Goal: Task Accomplishment & Management: Use online tool/utility

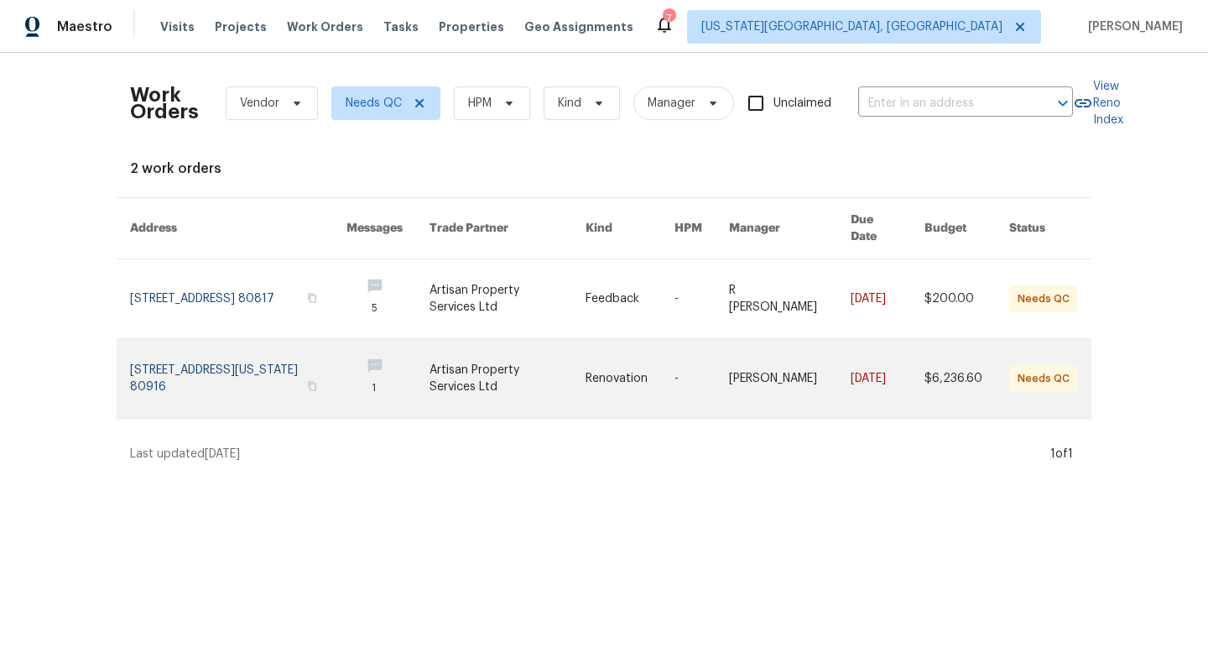
click at [242, 353] on link at bounding box center [238, 378] width 217 height 79
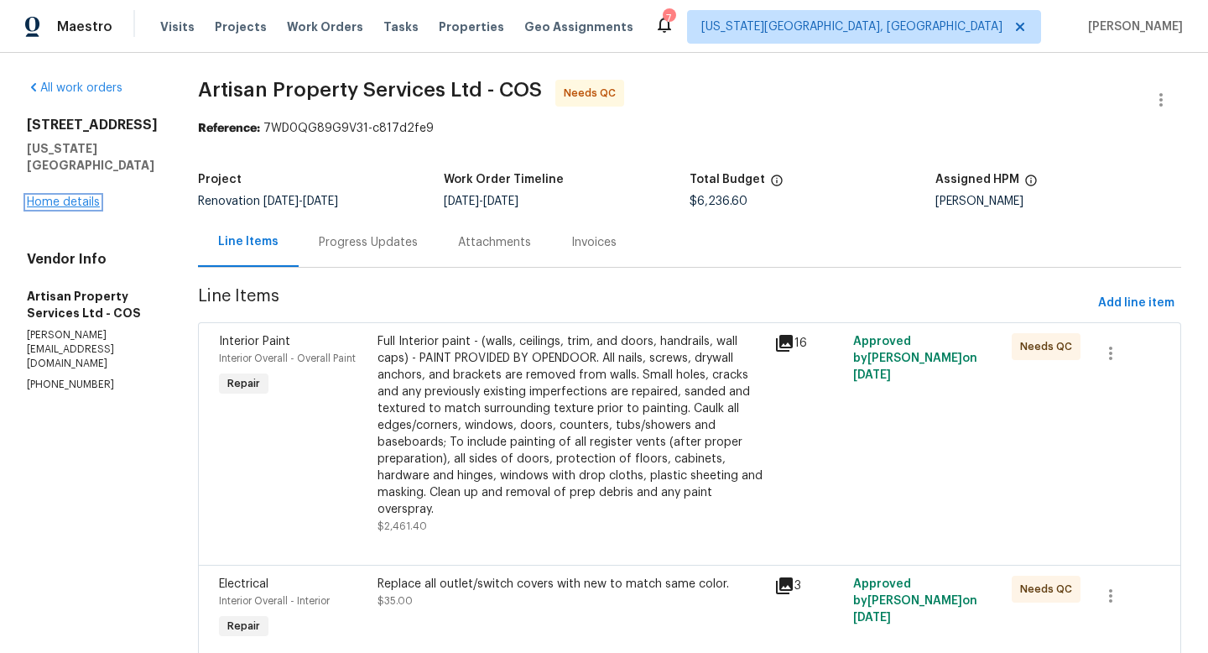
click at [40, 208] on link "Home details" at bounding box center [63, 202] width 73 height 12
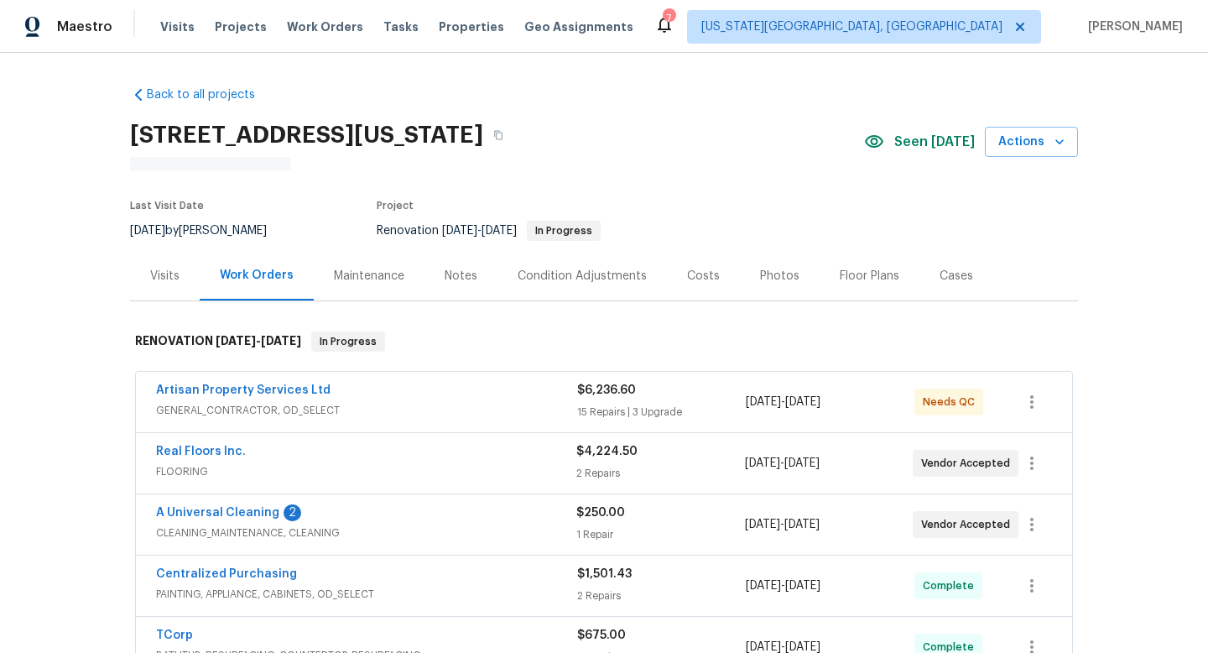
scroll to position [6, 0]
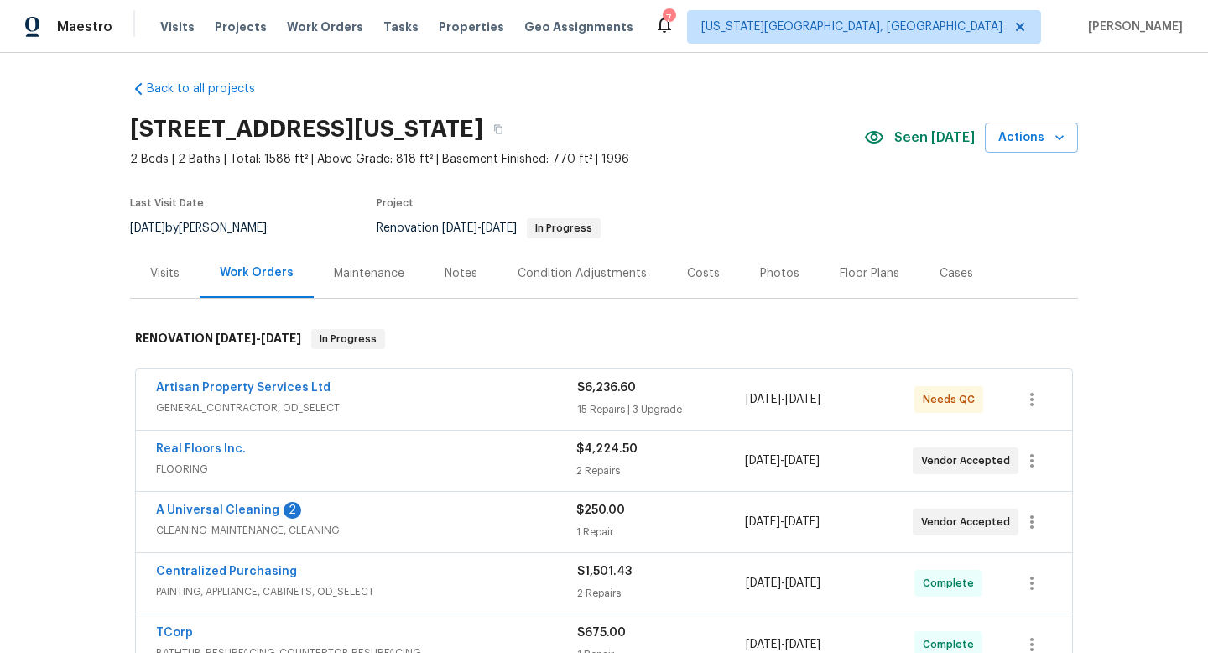
click at [450, 264] on div "Notes" at bounding box center [461, 273] width 73 height 50
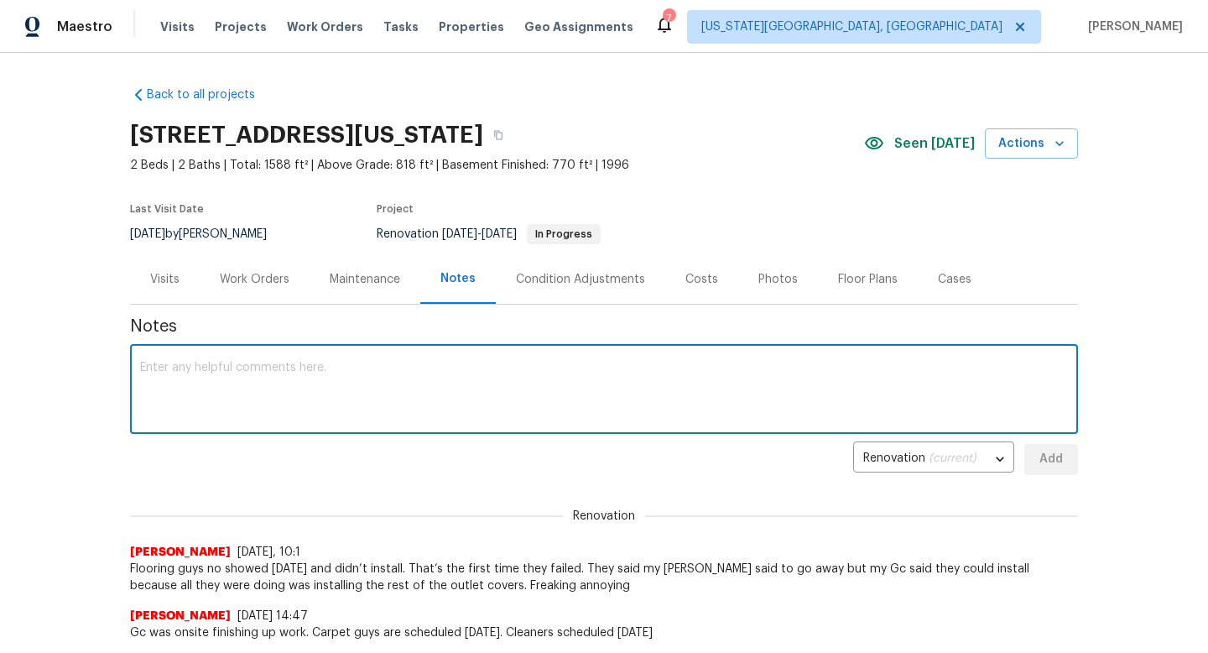
click at [395, 404] on textarea at bounding box center [604, 391] width 928 height 59
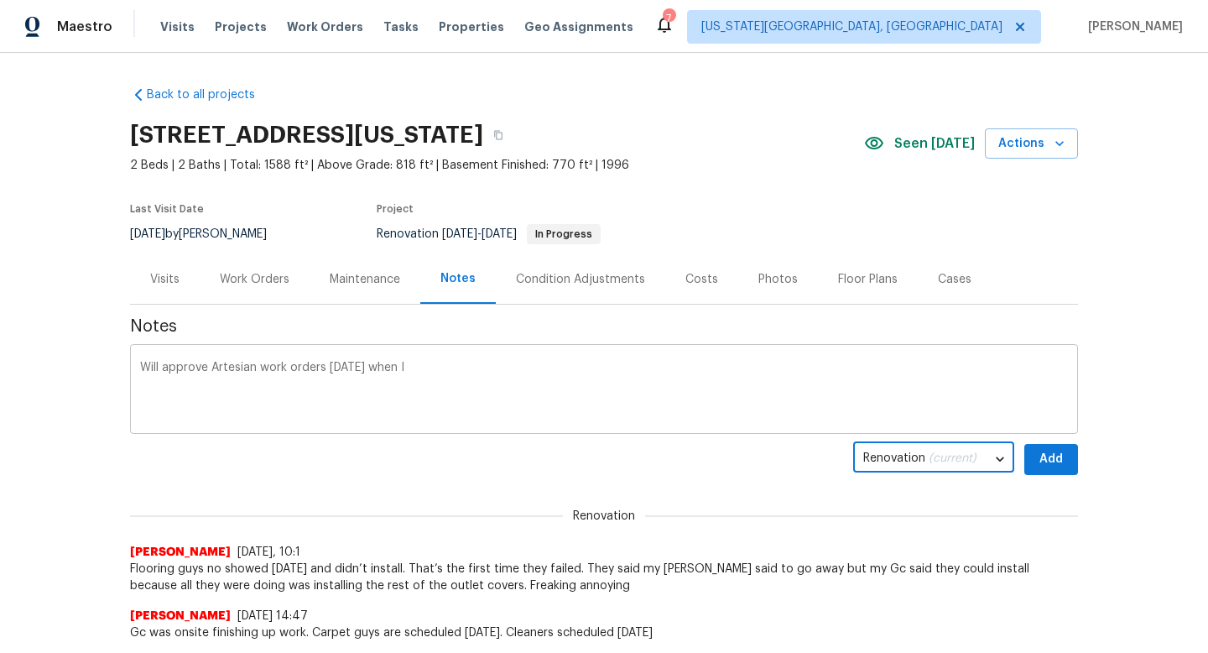
click at [509, 370] on textarea "Will approve Artesian work orders [DATE] when I" at bounding box center [604, 391] width 928 height 59
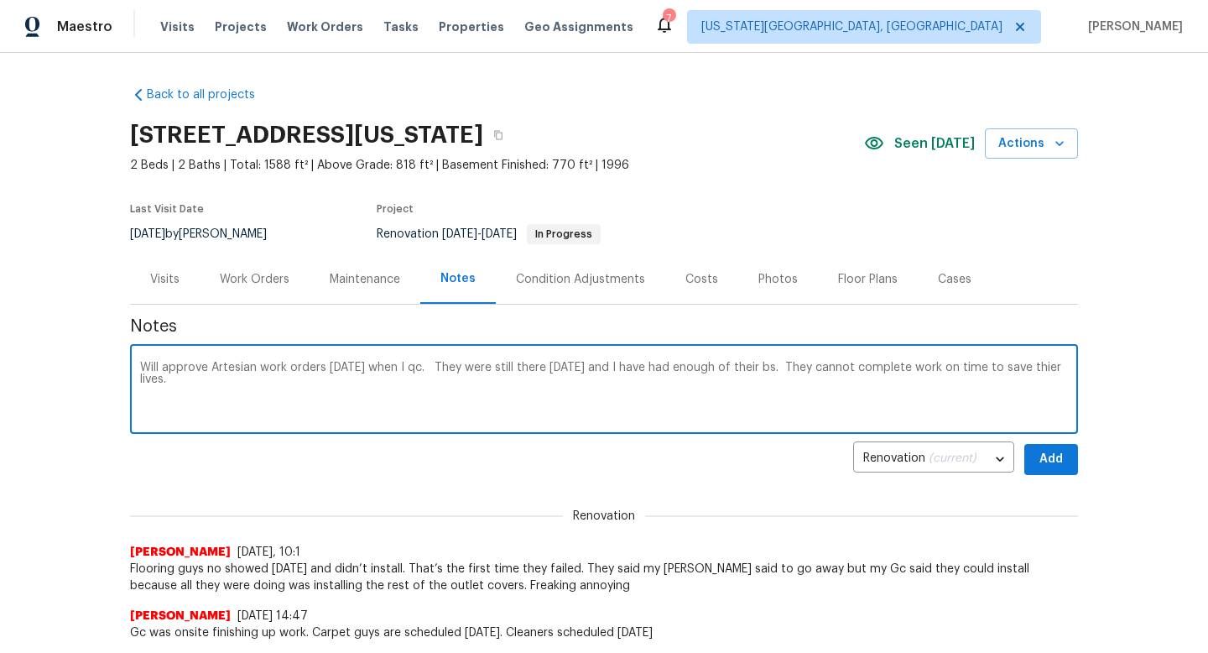
type textarea "Will approve Artesian work orders [DATE] when I qc. They were still there [DATE…"
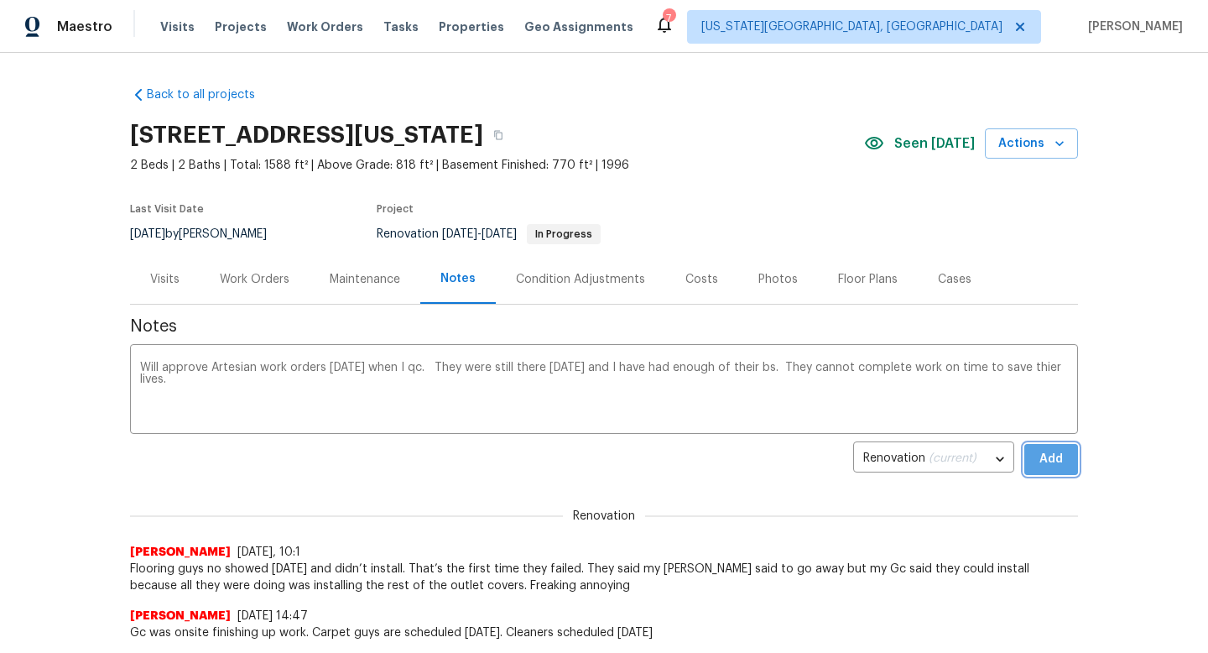
click at [1072, 472] on button "Add" at bounding box center [1052, 459] width 54 height 31
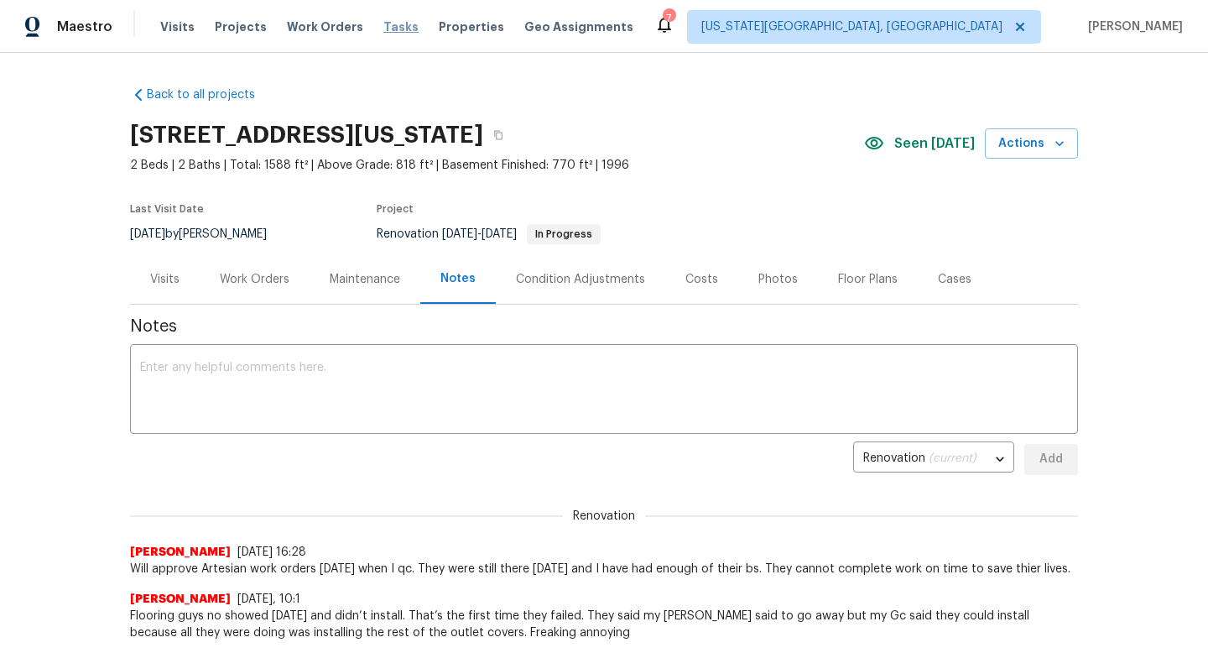
click at [384, 29] on span "Tasks" at bounding box center [401, 27] width 35 height 12
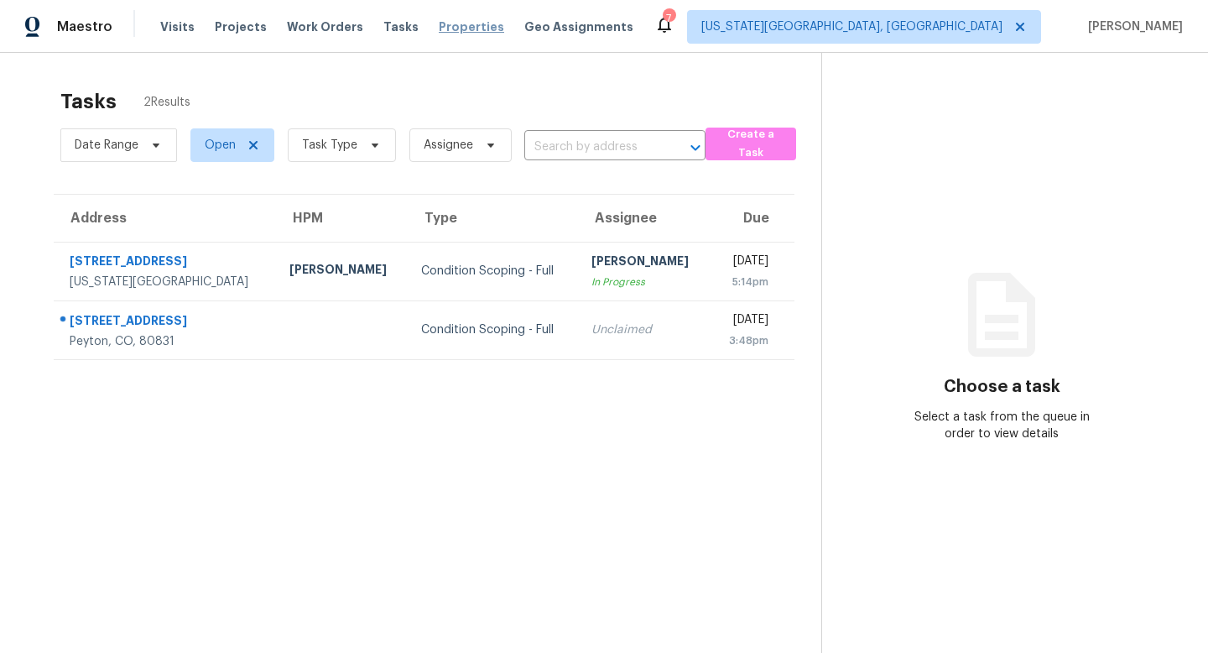
click at [445, 23] on span "Properties" at bounding box center [471, 26] width 65 height 17
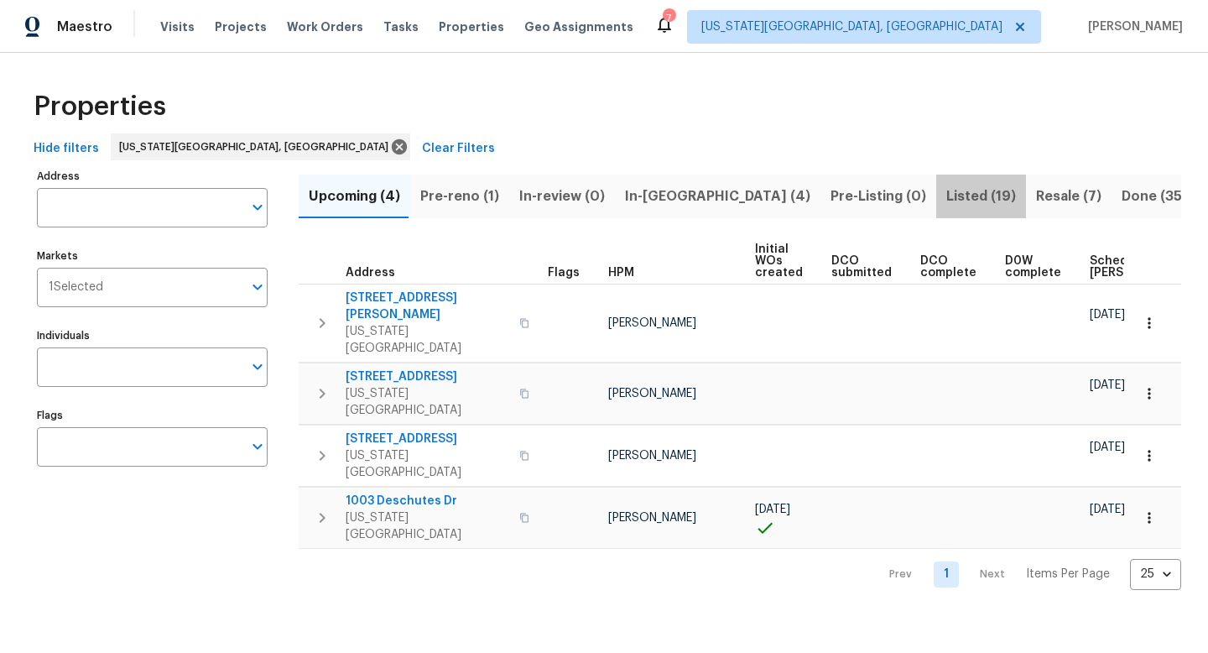
click at [947, 196] on span "Listed (19)" at bounding box center [982, 196] width 70 height 23
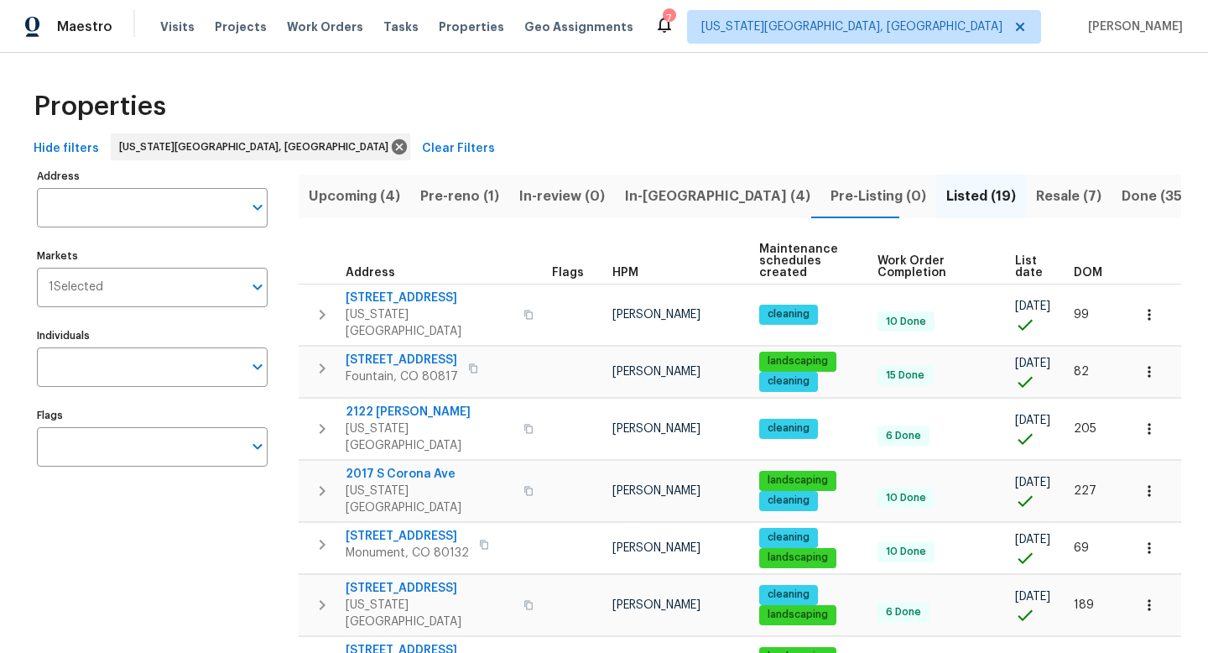
click at [1026, 257] on span "List date" at bounding box center [1030, 266] width 30 height 23
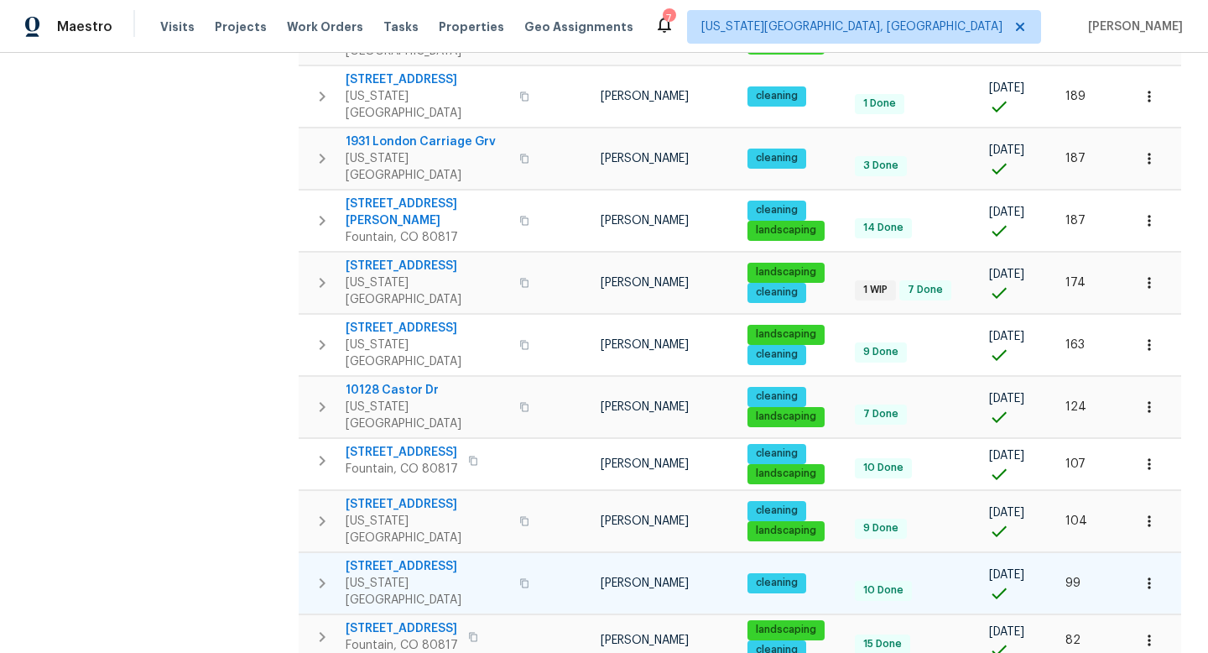
scroll to position [453, 0]
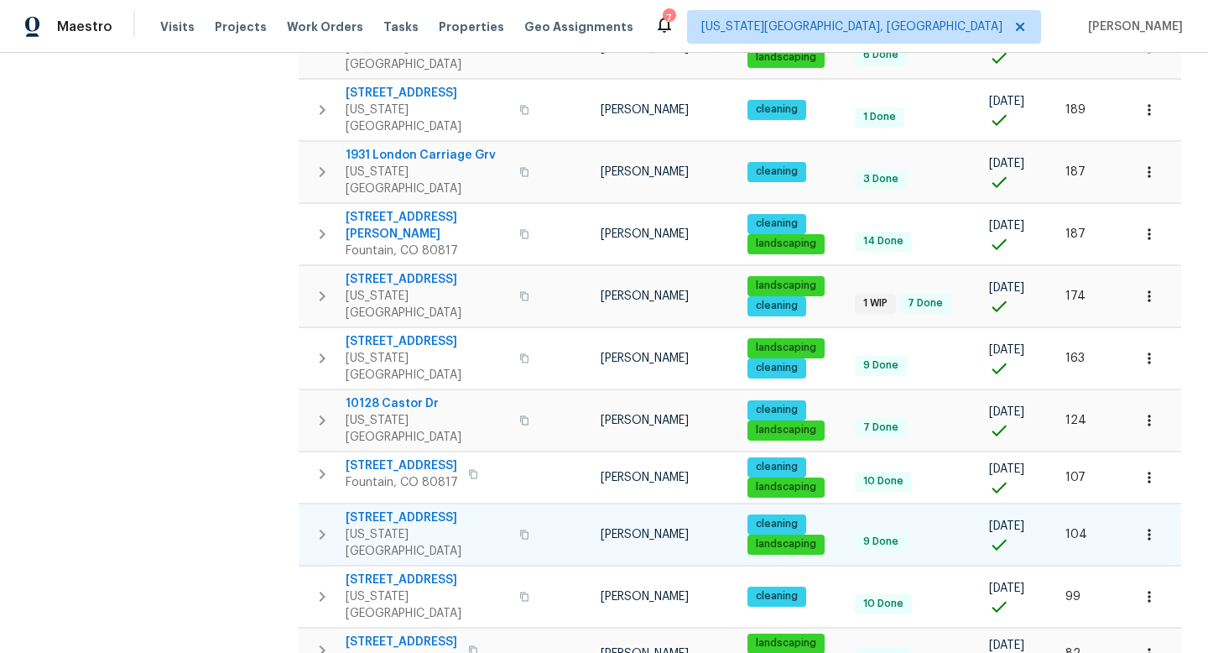
click at [405, 509] on span "[STREET_ADDRESS]" at bounding box center [428, 517] width 164 height 17
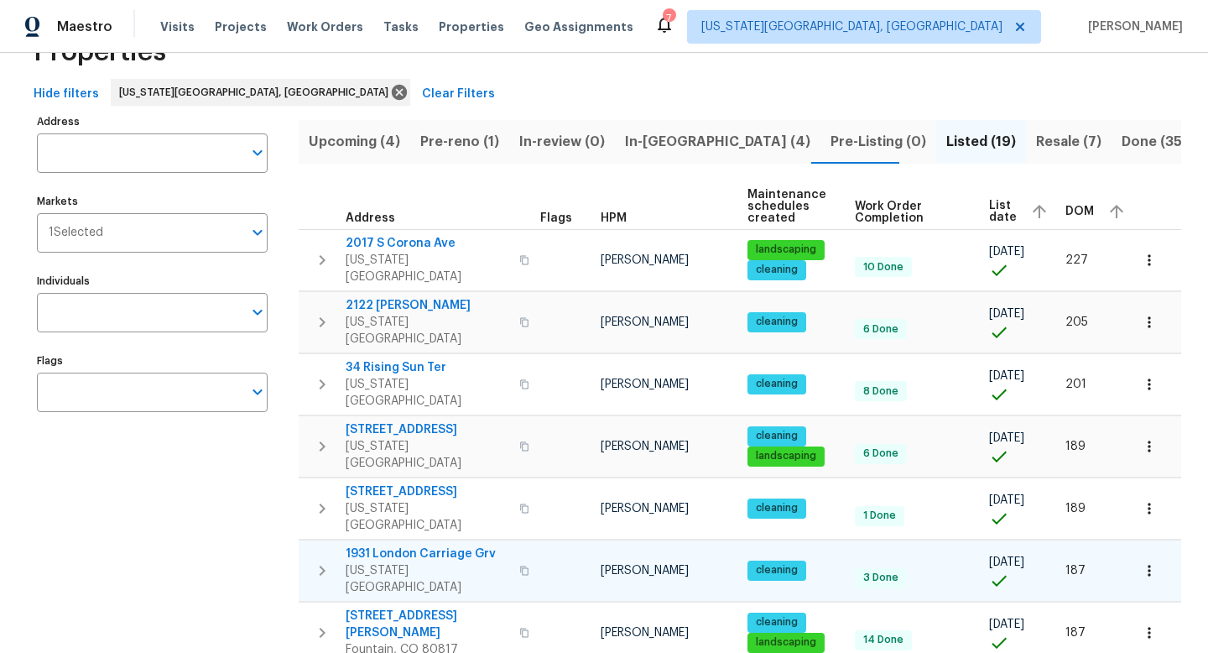
scroll to position [28, 0]
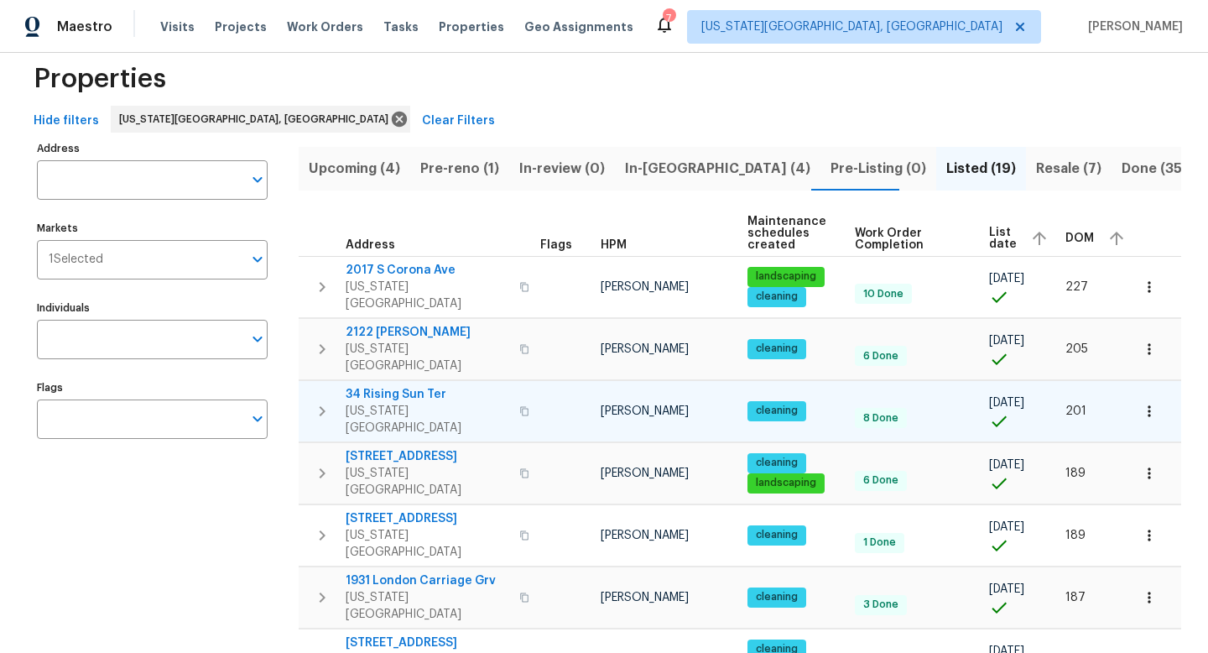
click at [394, 386] on span "34 Rising Sun Ter" at bounding box center [428, 394] width 164 height 17
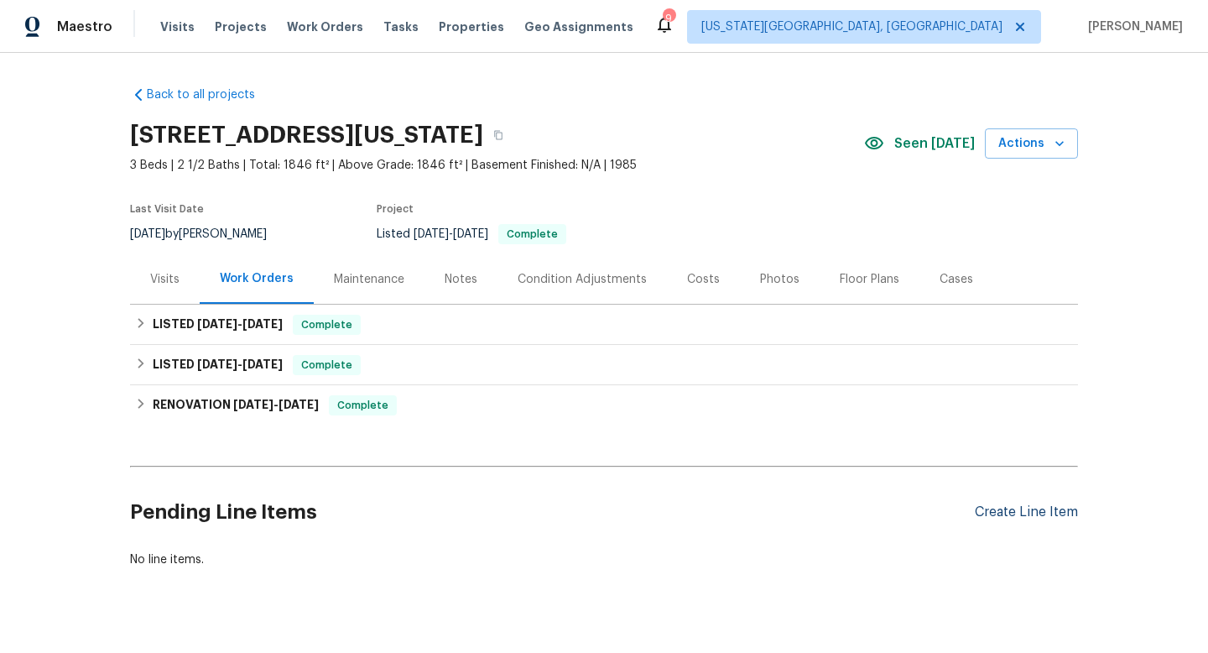
click at [1027, 507] on div "Create Line Item" at bounding box center [1026, 512] width 103 height 16
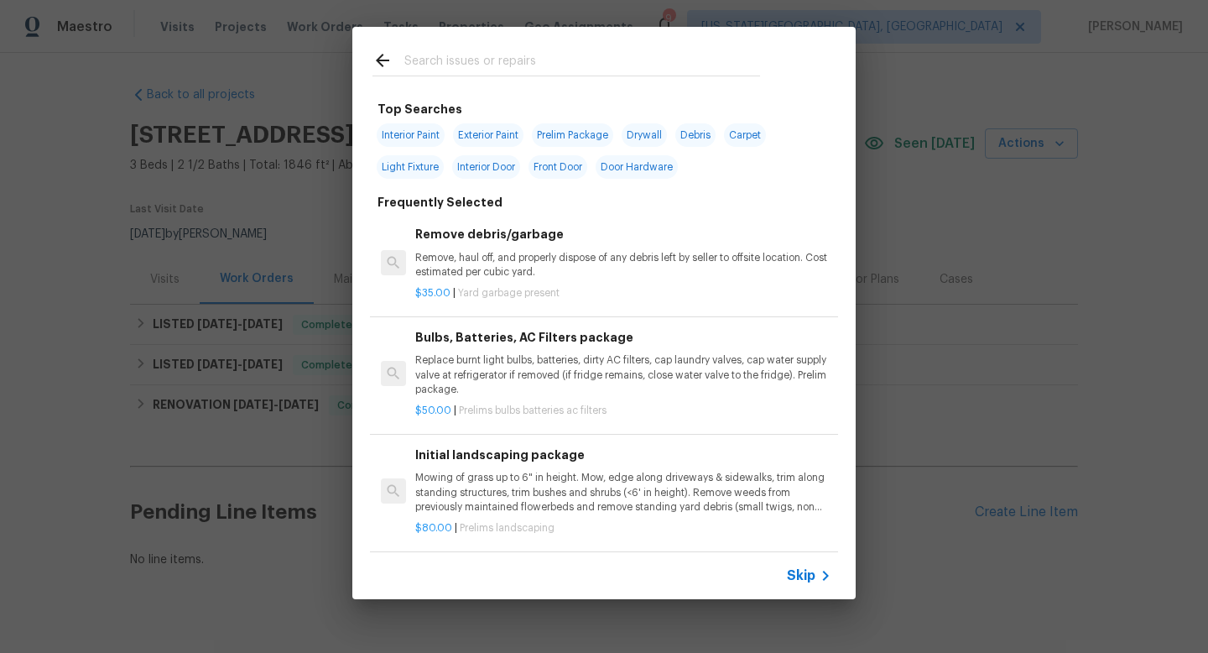
click at [945, 102] on div "Top Searches Interior Paint Exterior Paint Prelim Package Drywall Debris Carpet…" at bounding box center [604, 313] width 1208 height 626
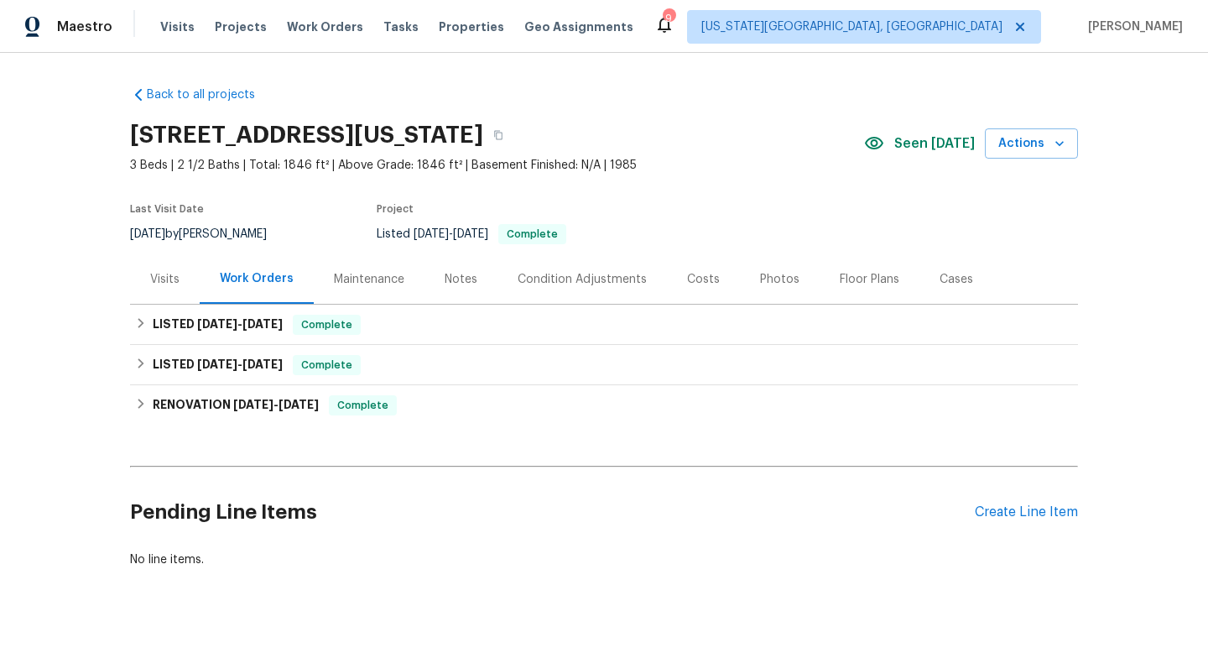
click at [464, 266] on div "Notes" at bounding box center [461, 279] width 73 height 50
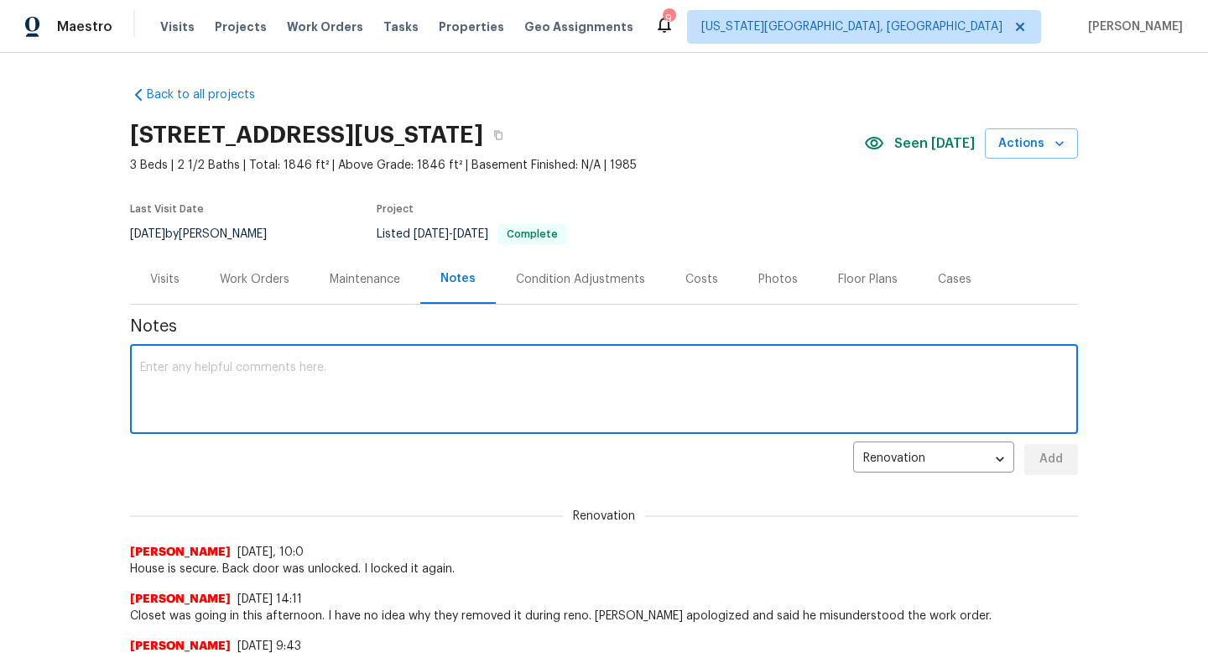
click at [292, 377] on textarea at bounding box center [604, 391] width 928 height 59
type textarea "Per Brit, she wants a HVAC bid for this home. Will get it as soon as possible."
click at [1040, 467] on span "Add" at bounding box center [1051, 459] width 27 height 21
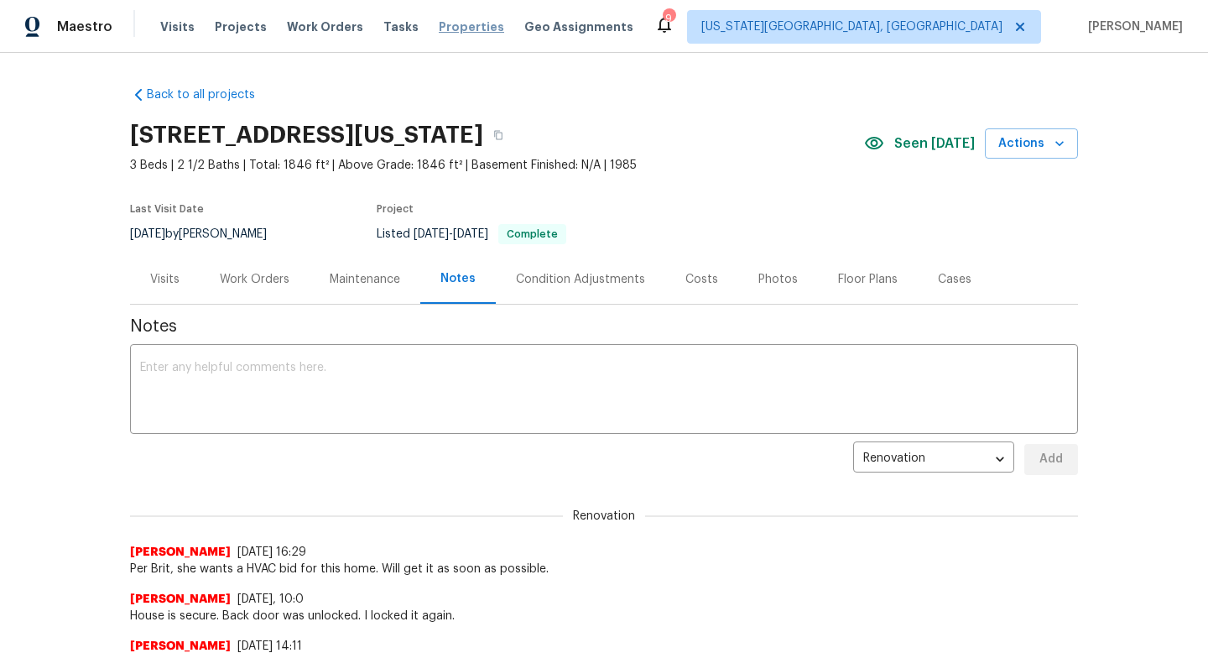
click at [452, 29] on span "Properties" at bounding box center [471, 26] width 65 height 17
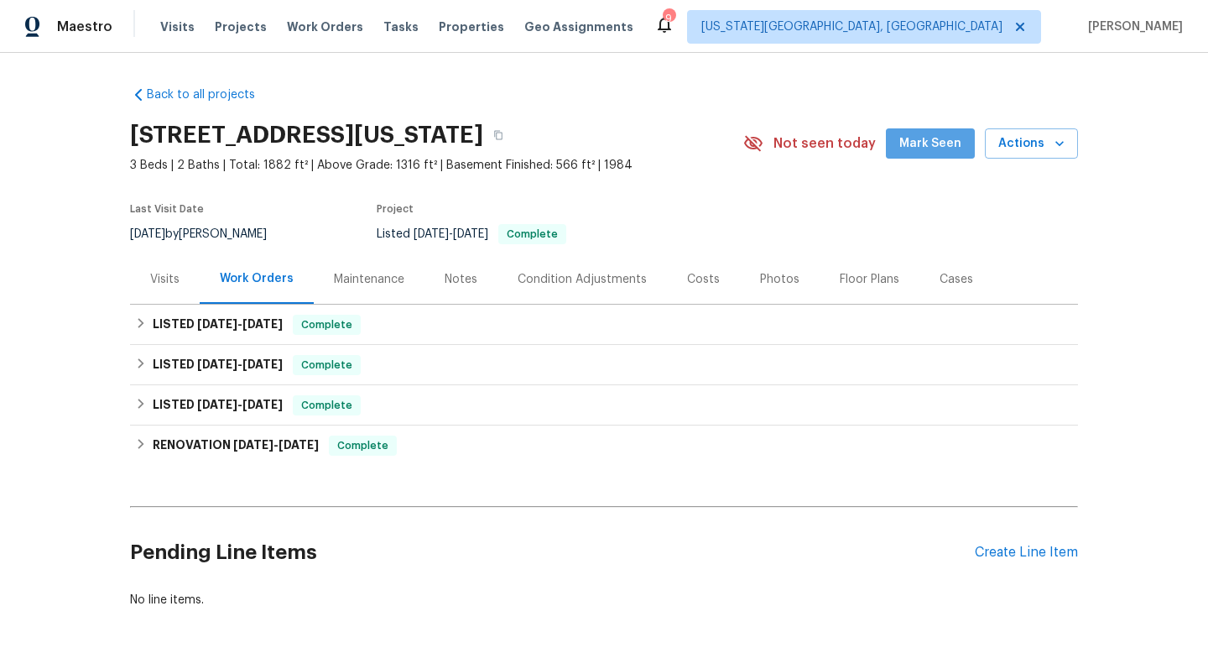
click at [949, 136] on span "Mark Seen" at bounding box center [931, 143] width 62 height 21
